Goal: Communication & Community: Answer question/provide support

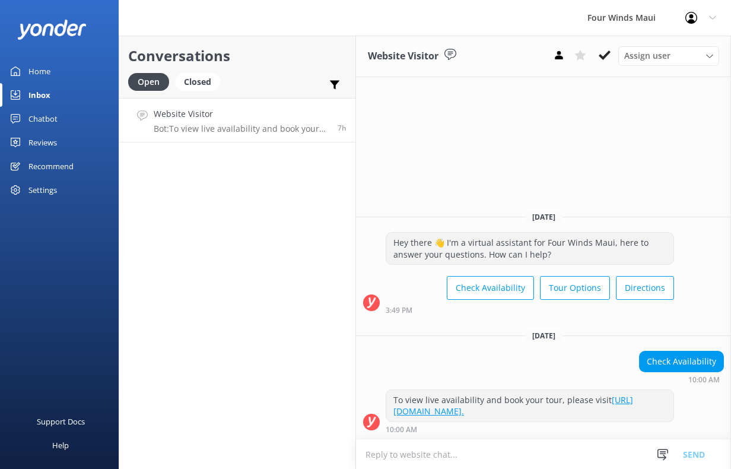
scroll to position [47, 0]
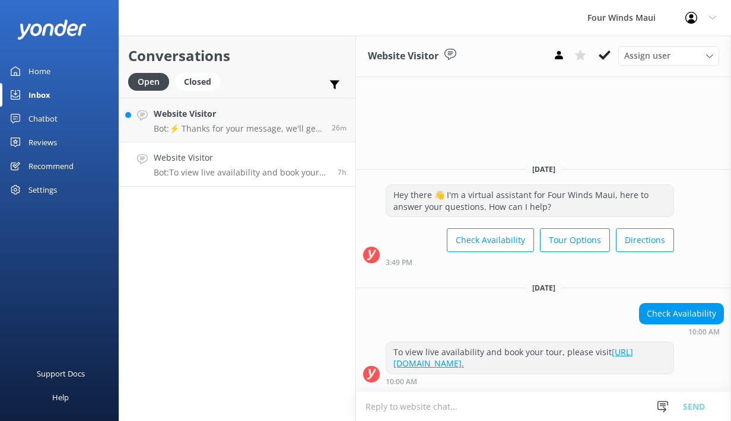
click at [253, 165] on div "Website Visitor Bot: To view live availability and book your tour, please visit…" at bounding box center [241, 164] width 175 height 26
click at [603, 56] on icon at bounding box center [604, 55] width 12 height 12
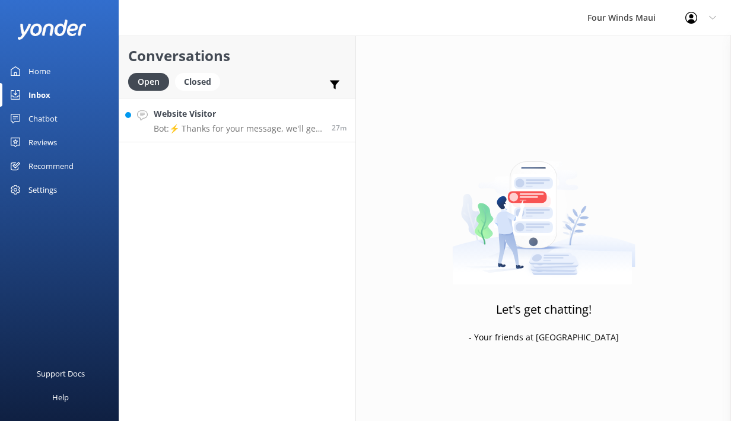
click at [192, 113] on h4 "Website Visitor" at bounding box center [238, 113] width 169 height 13
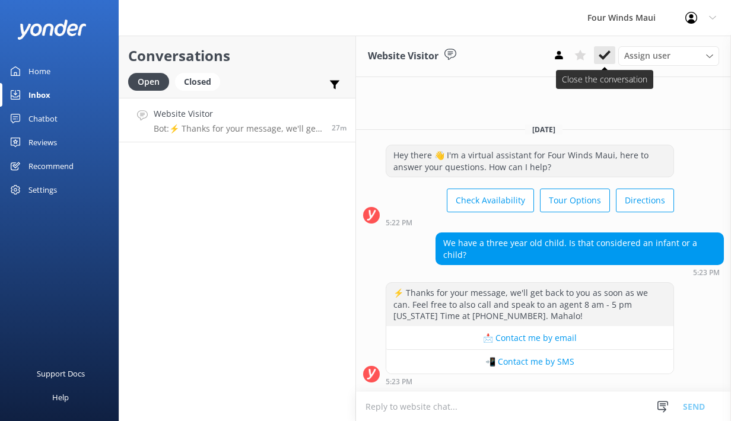
click at [607, 62] on button at bounding box center [604, 55] width 21 height 18
